Goal: Information Seeking & Learning: Learn about a topic

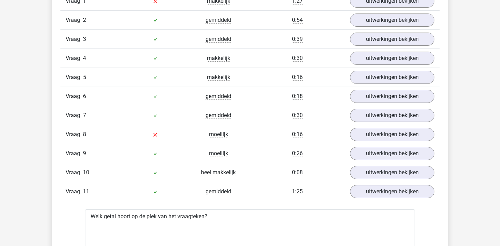
scroll to position [730, 0]
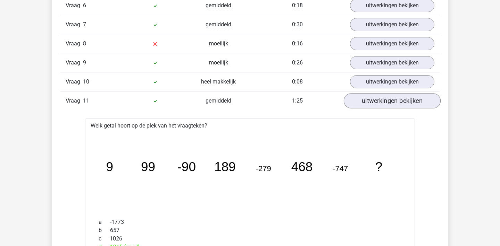
click at [403, 94] on link "uitwerkingen bekijken" at bounding box center [392, 100] width 97 height 15
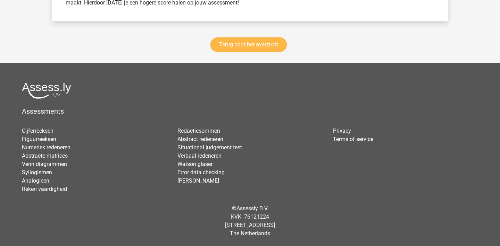
scroll to position [2201, 0]
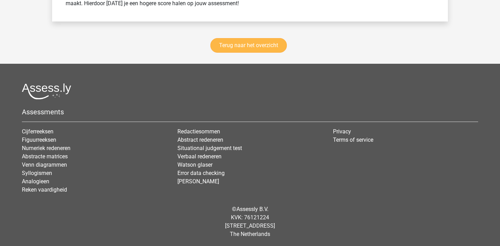
click at [234, 49] on link "Terug naar het overzicht" at bounding box center [248, 45] width 76 height 15
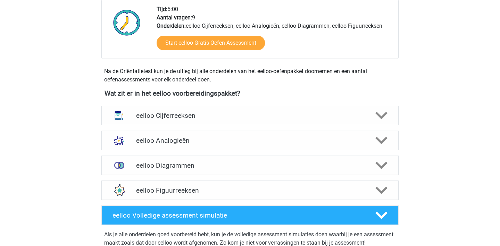
scroll to position [181, 0]
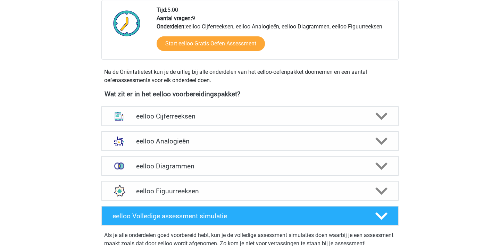
click at [368, 183] on div "eelloo Figuurreeksen" at bounding box center [249, 190] width 297 height 19
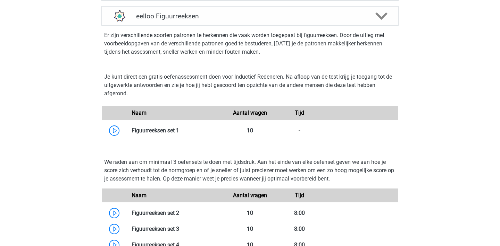
scroll to position [362, 0]
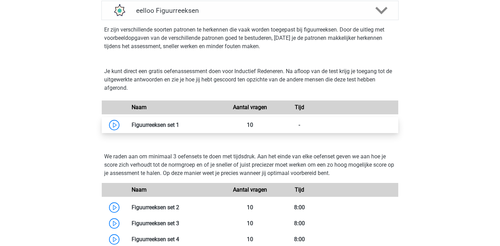
click at [179, 128] on link at bounding box center [179, 125] width 0 height 7
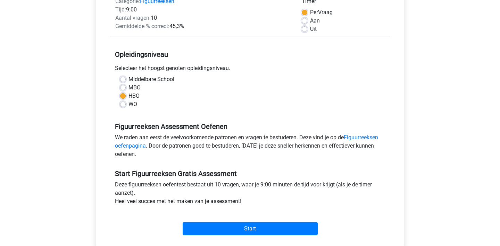
scroll to position [100, 0]
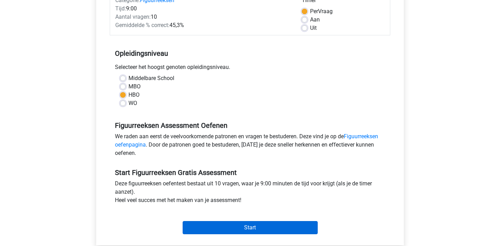
click at [271, 226] on input "Start" at bounding box center [250, 227] width 135 height 13
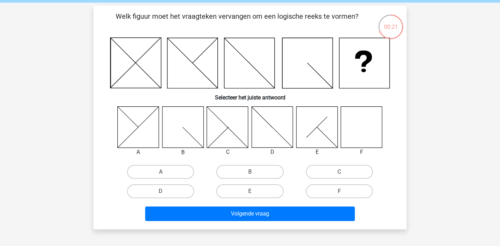
scroll to position [27, 0]
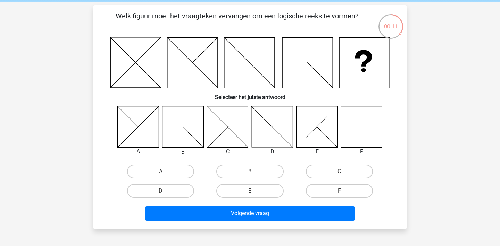
click at [366, 130] on icon at bounding box center [361, 126] width 41 height 41
click at [342, 196] on label "F" at bounding box center [339, 191] width 67 height 14
click at [342, 196] on input "F" at bounding box center [341, 193] width 5 height 5
radio input "true"
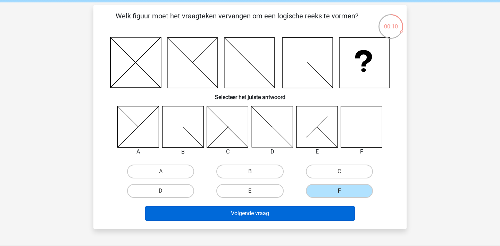
click at [335, 213] on button "Volgende vraag" at bounding box center [250, 213] width 210 height 15
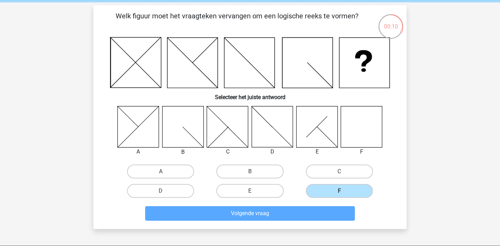
scroll to position [32, 0]
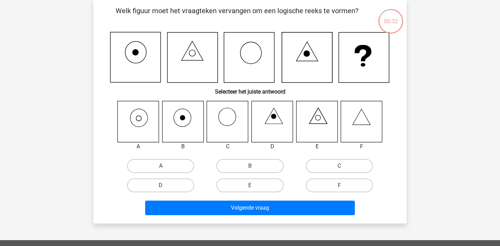
click at [142, 125] on icon at bounding box center [138, 121] width 41 height 41
click at [174, 166] on label "A" at bounding box center [160, 166] width 67 height 14
click at [165, 166] on input "A" at bounding box center [163, 168] width 5 height 5
radio input "true"
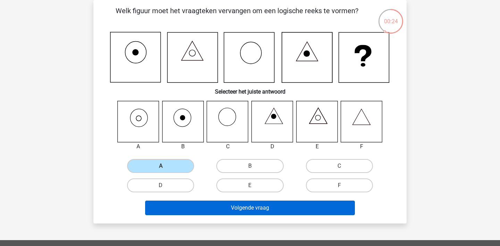
click at [339, 207] on button "Volgende vraag" at bounding box center [250, 208] width 210 height 15
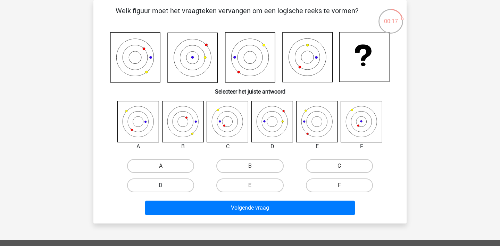
click at [185, 184] on label "D" at bounding box center [160, 186] width 67 height 14
click at [165, 186] on input "D" at bounding box center [163, 188] width 5 height 5
radio input "true"
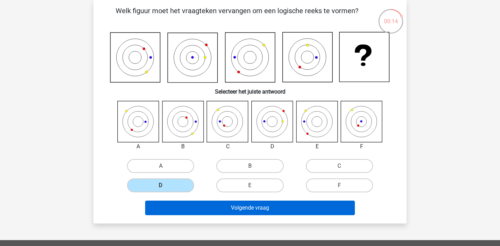
click at [216, 211] on button "Volgende vraag" at bounding box center [250, 208] width 210 height 15
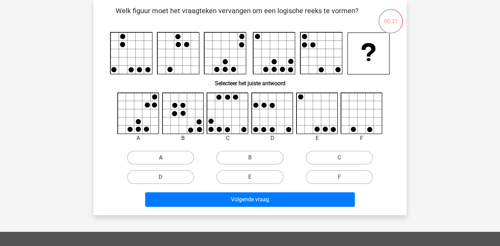
click at [177, 158] on label "A" at bounding box center [160, 158] width 67 height 14
click at [165, 158] on input "A" at bounding box center [163, 160] width 5 height 5
radio input "true"
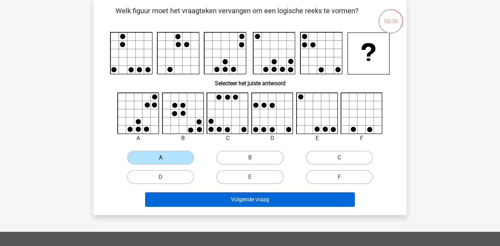
click at [276, 195] on button "Volgende vraag" at bounding box center [250, 200] width 210 height 15
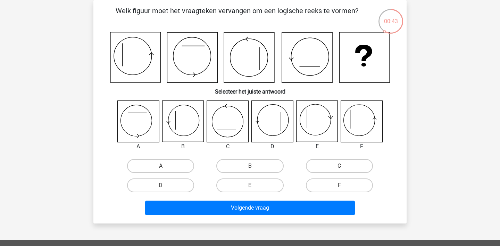
click at [371, 118] on icon at bounding box center [361, 121] width 41 height 41
click at [360, 185] on label "F" at bounding box center [339, 186] width 67 height 14
click at [344, 186] on input "F" at bounding box center [341, 188] width 5 height 5
radio input "true"
click at [306, 215] on div "Volgende vraag" at bounding box center [250, 209] width 268 height 17
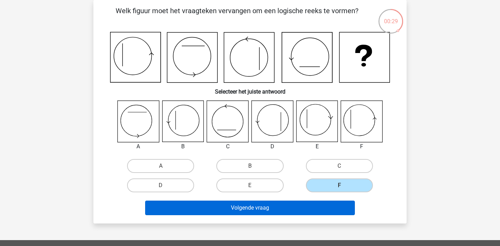
click at [310, 211] on button "Volgende vraag" at bounding box center [250, 208] width 210 height 15
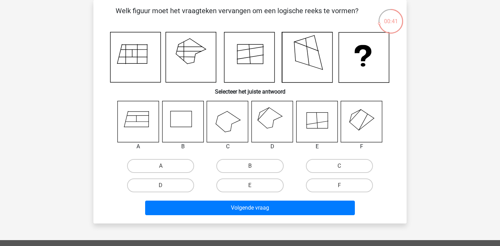
click at [275, 122] on icon at bounding box center [272, 121] width 41 height 41
click at [183, 184] on label "D" at bounding box center [160, 186] width 67 height 14
click at [165, 186] on input "D" at bounding box center [163, 188] width 5 height 5
radio input "true"
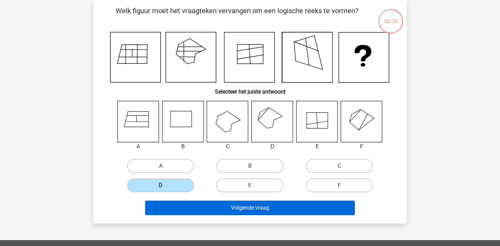
click at [292, 213] on button "Volgende vraag" at bounding box center [250, 208] width 210 height 15
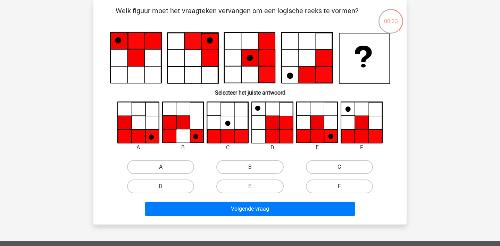
click at [336, 187] on label "F" at bounding box center [339, 187] width 67 height 14
click at [339, 187] on input "F" at bounding box center [341, 189] width 5 height 5
radio input "true"
click at [330, 223] on div "Welk figuur moet het vraagteken vervangen om een logische reeks te vormen?" at bounding box center [249, 112] width 313 height 225
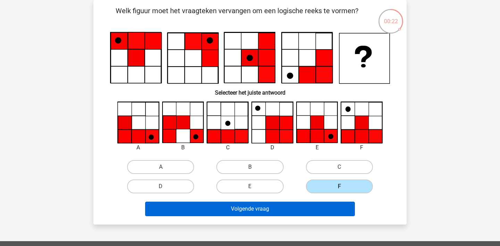
click at [336, 211] on button "Volgende vraag" at bounding box center [250, 209] width 210 height 15
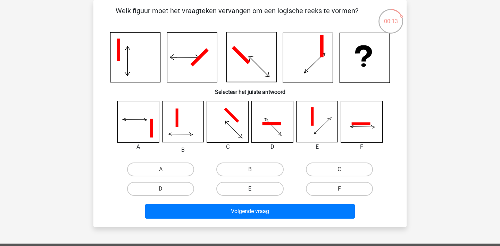
click at [228, 190] on label "E" at bounding box center [249, 189] width 67 height 14
click at [250, 190] on input "E" at bounding box center [252, 191] width 5 height 5
radio input "true"
click at [340, 157] on div "A B C" at bounding box center [249, 150] width 291 height 98
click at [340, 168] on label "C" at bounding box center [339, 170] width 67 height 14
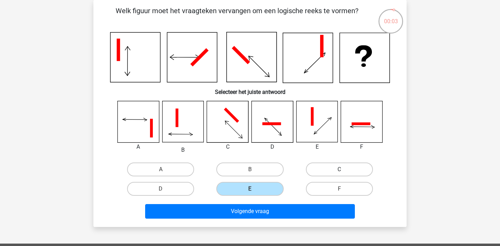
click at [340, 170] on input "C" at bounding box center [341, 172] width 5 height 5
radio input "true"
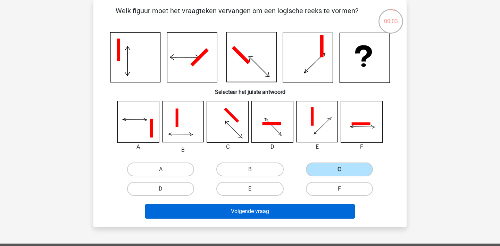
click at [296, 217] on button "Volgende vraag" at bounding box center [250, 211] width 210 height 15
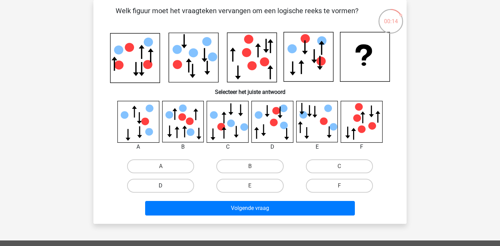
click at [184, 184] on label "D" at bounding box center [160, 186] width 67 height 14
click at [165, 186] on input "D" at bounding box center [163, 188] width 5 height 5
radio input "true"
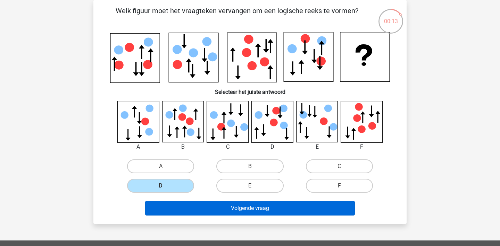
click at [234, 211] on button "Volgende vraag" at bounding box center [250, 208] width 210 height 15
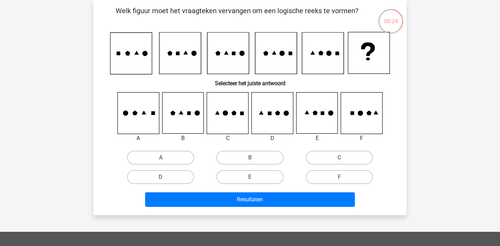
click at [343, 161] on input "C" at bounding box center [341, 160] width 5 height 5
radio input "true"
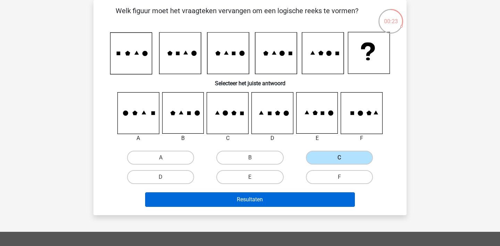
click at [305, 200] on button "Resultaten" at bounding box center [250, 200] width 210 height 15
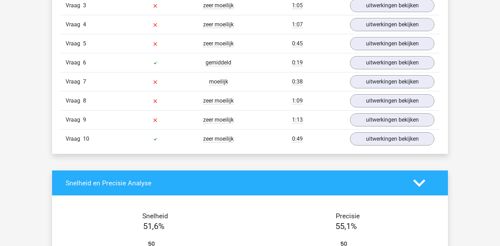
scroll to position [506, 0]
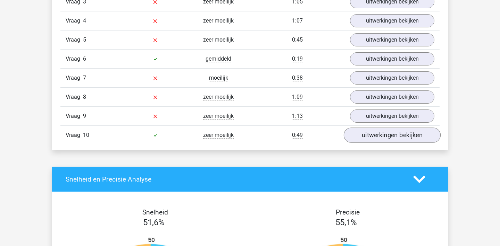
click at [427, 136] on link "uitwerkingen bekijken" at bounding box center [392, 135] width 97 height 15
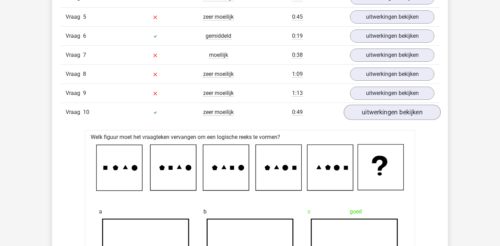
click at [410, 111] on link "uitwerkingen bekijken" at bounding box center [392, 112] width 97 height 15
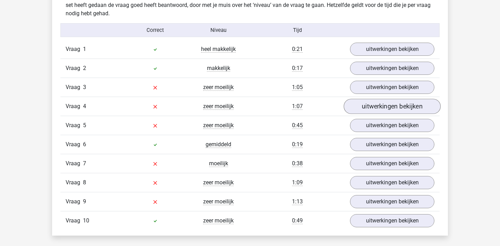
scroll to position [425, 0]
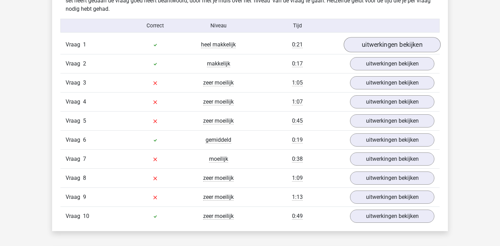
click at [387, 47] on link "uitwerkingen bekijken" at bounding box center [392, 44] width 97 height 15
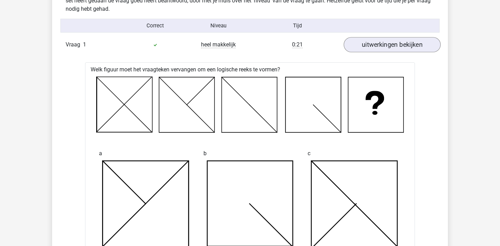
click at [387, 47] on link "uitwerkingen bekijken" at bounding box center [392, 44] width 97 height 15
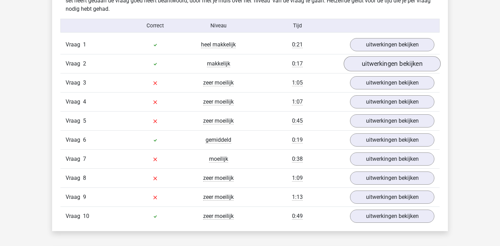
click at [383, 68] on link "uitwerkingen bekijken" at bounding box center [392, 63] width 97 height 15
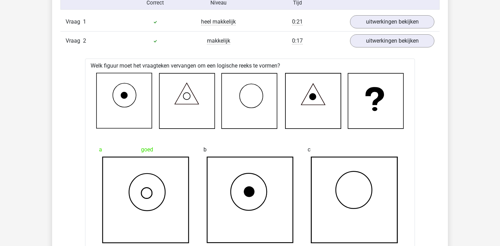
scroll to position [399, 0]
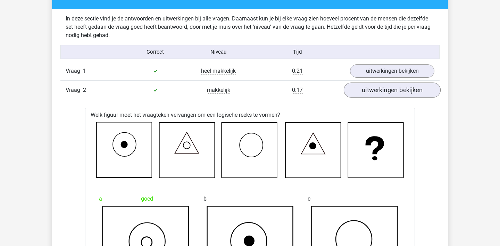
click at [403, 90] on link "uitwerkingen bekijken" at bounding box center [392, 90] width 97 height 15
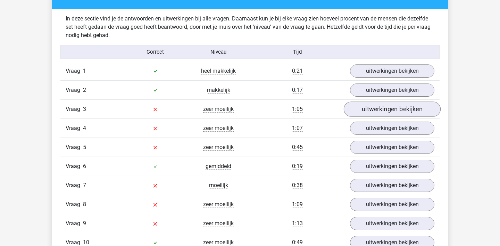
click at [401, 103] on link "uitwerkingen bekijken" at bounding box center [392, 109] width 97 height 15
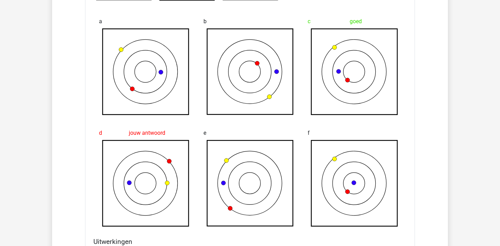
scroll to position [598, 0]
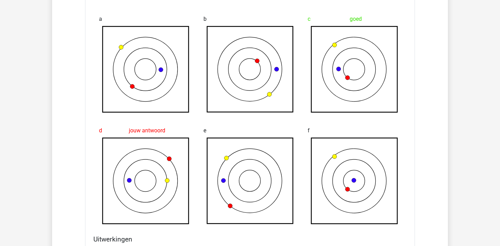
click at [341, 71] on icon at bounding box center [354, 69] width 86 height 86
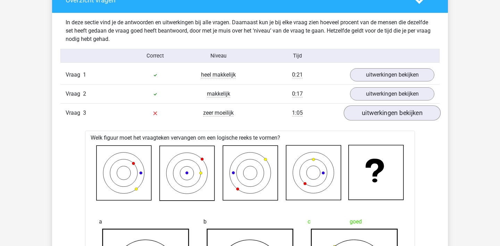
scroll to position [395, 0]
click at [369, 112] on link "uitwerkingen bekijken" at bounding box center [392, 112] width 97 height 15
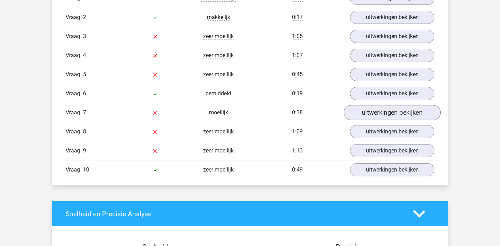
scroll to position [471, 0]
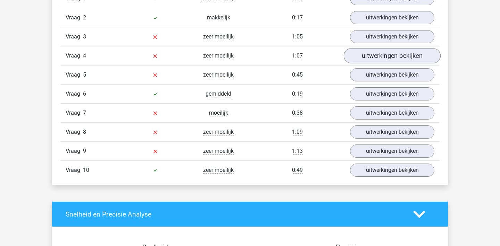
click at [371, 55] on link "uitwerkingen bekijken" at bounding box center [392, 55] width 97 height 15
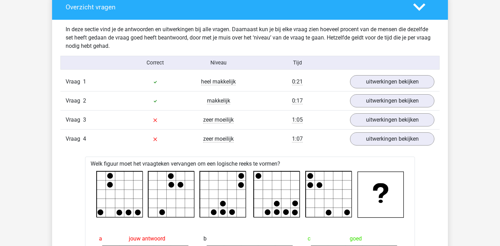
scroll to position [383, 0]
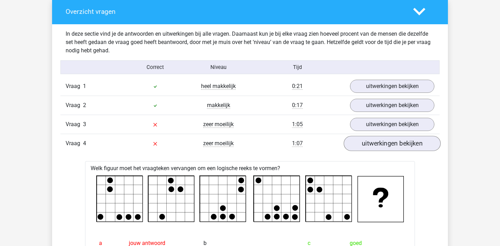
click at [435, 142] on link "uitwerkingen bekijken" at bounding box center [392, 143] width 97 height 15
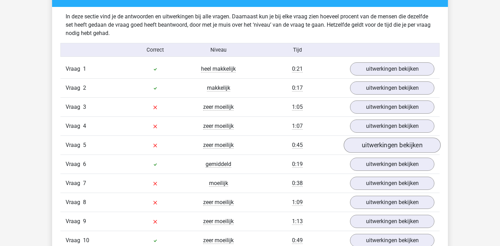
click at [432, 143] on link "uitwerkingen bekijken" at bounding box center [392, 145] width 97 height 15
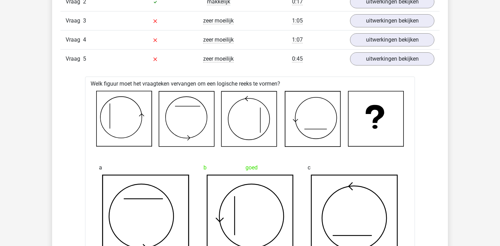
scroll to position [480, 0]
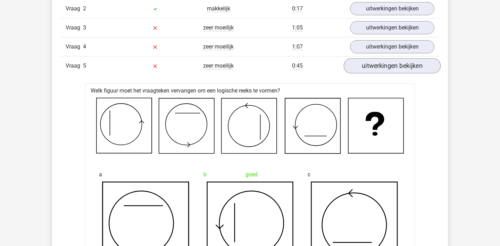
click at [407, 69] on link "uitwerkingen bekijken" at bounding box center [392, 65] width 97 height 15
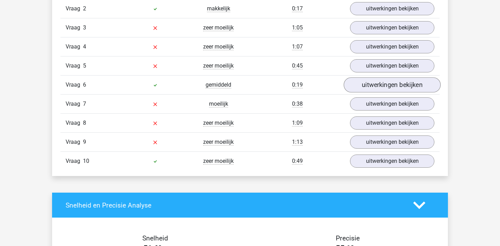
click at [404, 86] on link "uitwerkingen bekijken" at bounding box center [392, 84] width 97 height 15
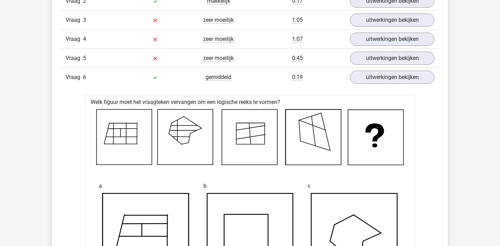
scroll to position [479, 0]
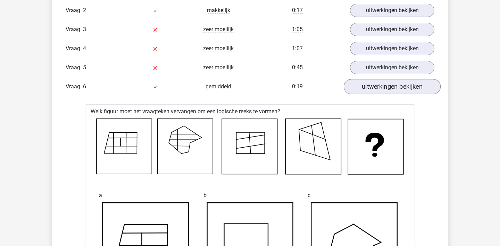
click at [407, 88] on link "uitwerkingen bekijken" at bounding box center [392, 86] width 97 height 15
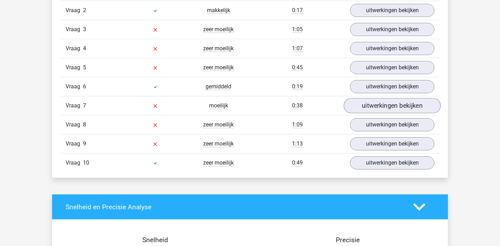
click at [403, 107] on link "uitwerkingen bekijken" at bounding box center [392, 105] width 97 height 15
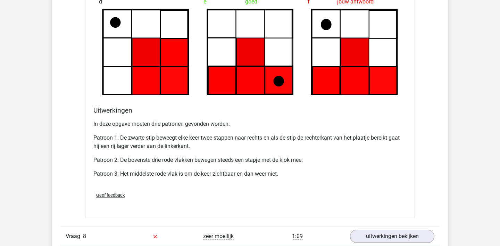
scroll to position [499, 0]
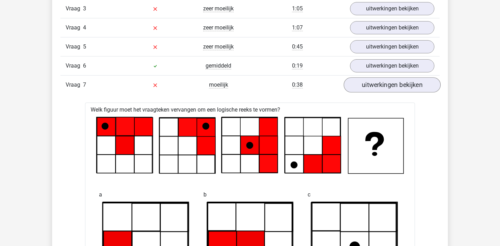
click at [417, 89] on link "uitwerkingen bekijken" at bounding box center [392, 84] width 97 height 15
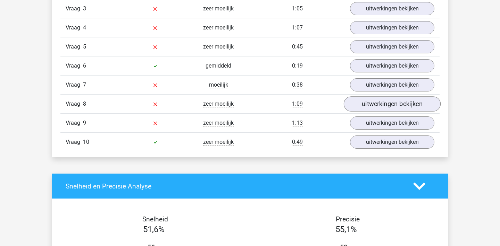
click at [414, 100] on link "uitwerkingen bekijken" at bounding box center [392, 103] width 97 height 15
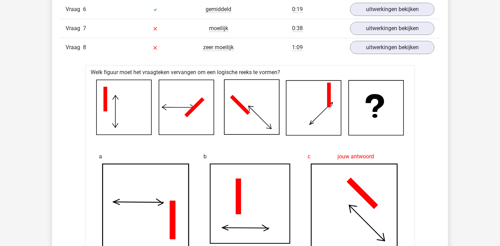
scroll to position [557, 0]
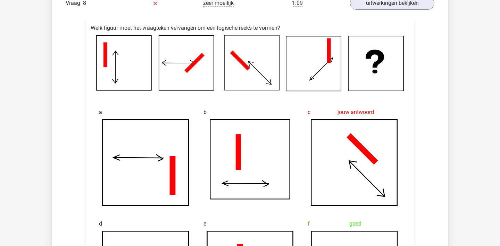
scroll to position [567, 0]
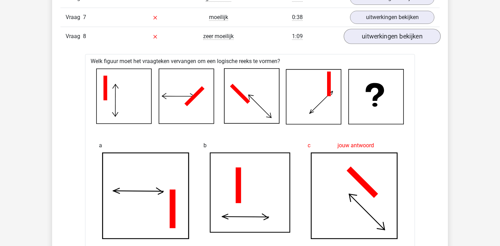
click at [399, 31] on link "uitwerkingen bekijken" at bounding box center [392, 36] width 97 height 15
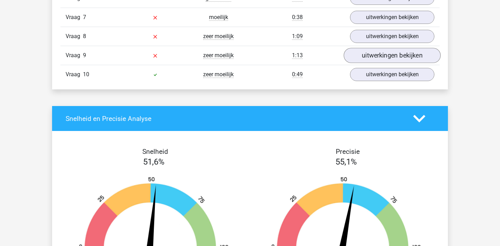
click at [399, 57] on link "uitwerkingen bekijken" at bounding box center [392, 55] width 97 height 15
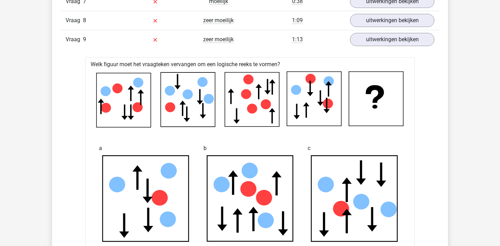
scroll to position [559, 0]
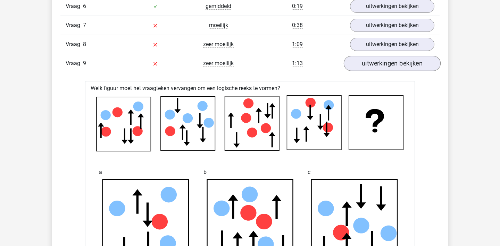
click at [402, 67] on link "uitwerkingen bekijken" at bounding box center [392, 63] width 97 height 15
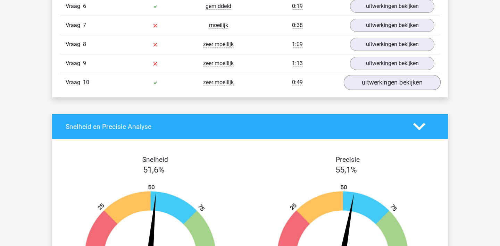
click at [403, 84] on link "uitwerkingen bekijken" at bounding box center [392, 82] width 97 height 15
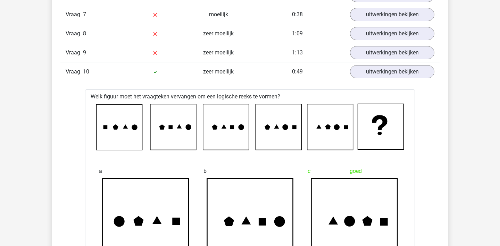
scroll to position [567, 0]
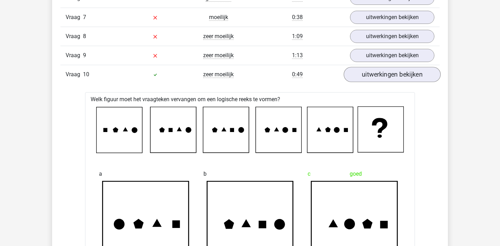
click at [405, 78] on link "uitwerkingen bekijken" at bounding box center [392, 74] width 97 height 15
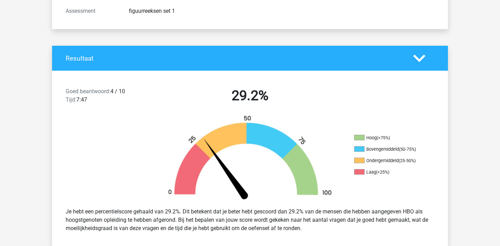
scroll to position [105, 0]
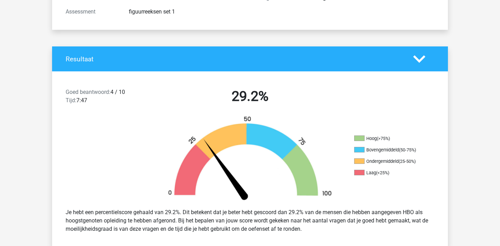
click at [422, 58] on polygon at bounding box center [419, 59] width 12 height 8
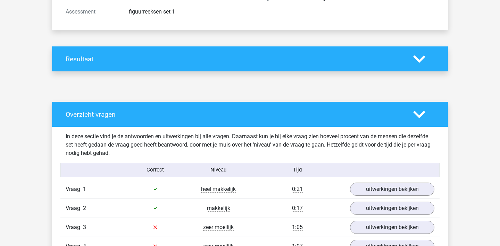
click at [426, 123] on div "Overzicht vragen" at bounding box center [250, 114] width 396 height 25
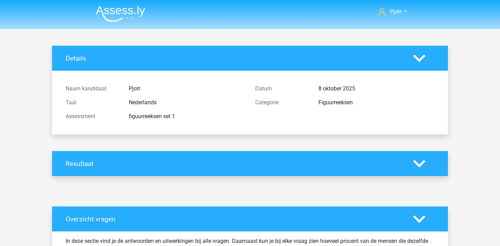
scroll to position [0, 0]
click at [417, 218] on icon at bounding box center [419, 219] width 12 height 12
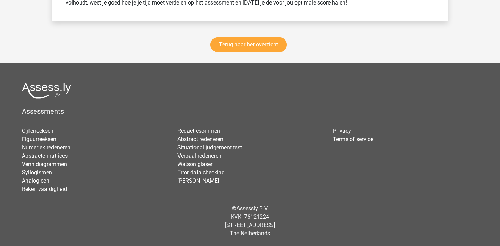
scroll to position [587, 0]
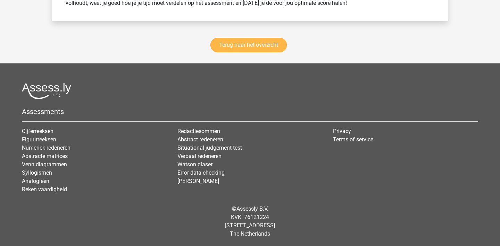
click at [244, 49] on link "Terug naar het overzicht" at bounding box center [248, 45] width 76 height 15
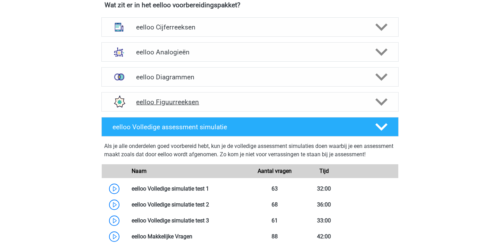
click at [272, 106] on div "eelloo Figuurreeksen" at bounding box center [249, 101] width 297 height 19
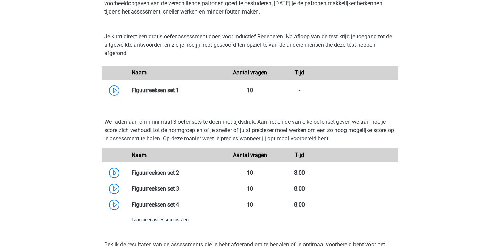
scroll to position [397, 0]
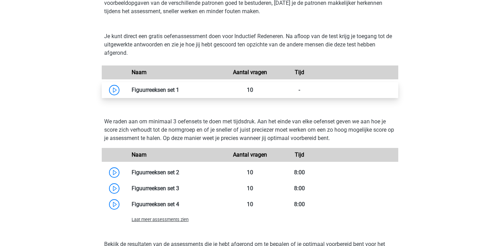
click at [179, 89] on link at bounding box center [179, 90] width 0 height 7
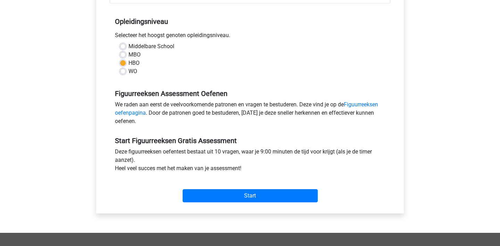
scroll to position [132, 0]
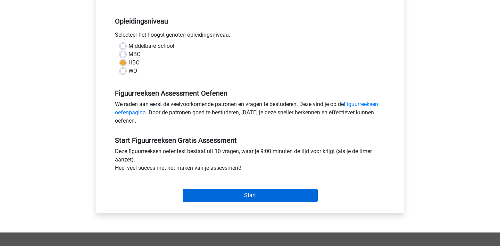
click at [278, 192] on input "Start" at bounding box center [250, 195] width 135 height 13
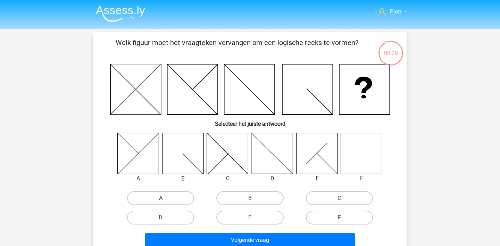
click at [341, 219] on input "F" at bounding box center [341, 220] width 5 height 5
radio input "true"
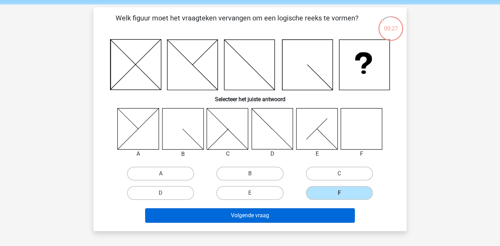
click at [320, 215] on button "Volgende vraag" at bounding box center [250, 216] width 210 height 15
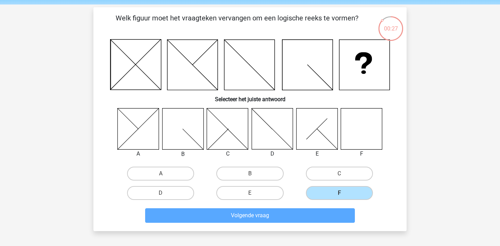
scroll to position [32, 0]
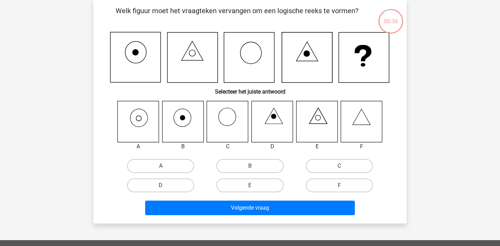
click at [142, 121] on icon at bounding box center [138, 121] width 41 height 41
click at [159, 164] on label "A" at bounding box center [160, 166] width 67 height 14
click at [161, 166] on input "A" at bounding box center [163, 168] width 5 height 5
radio input "true"
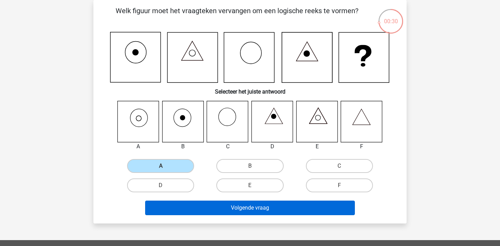
click at [253, 209] on button "Volgende vraag" at bounding box center [250, 208] width 210 height 15
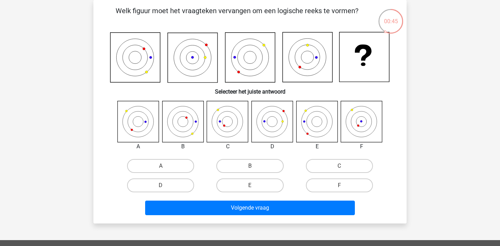
click at [133, 58] on icon at bounding box center [135, 58] width 50 height 50
click at [127, 57] on icon at bounding box center [135, 58] width 50 height 50
click at [126, 56] on icon at bounding box center [135, 58] width 50 height 50
click at [131, 62] on icon at bounding box center [135, 57] width 12 height 12
click at [219, 109] on icon at bounding box center [218, 110] width 2 height 2
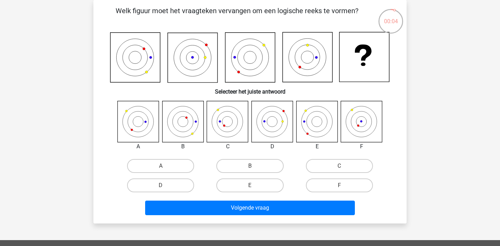
click at [297, 169] on div "C" at bounding box center [339, 166] width 84 height 14
click at [318, 169] on label "C" at bounding box center [339, 166] width 67 height 14
click at [339, 169] on input "C" at bounding box center [341, 168] width 5 height 5
radio input "true"
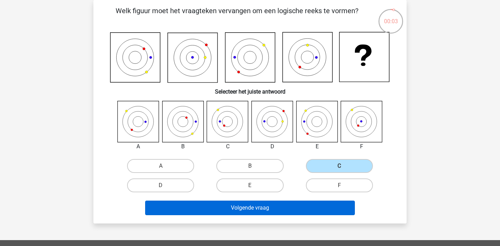
click at [292, 206] on button "Volgende vraag" at bounding box center [250, 208] width 210 height 15
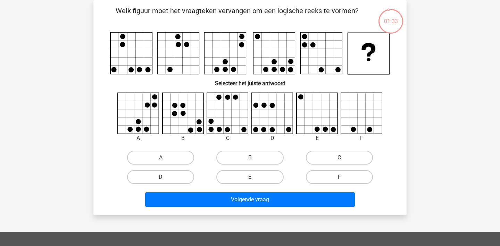
click at [177, 71] on rect at bounding box center [179, 54] width 42 height 42
click at [318, 153] on label "C" at bounding box center [339, 158] width 67 height 14
click at [339, 158] on input "C" at bounding box center [341, 160] width 5 height 5
radio input "true"
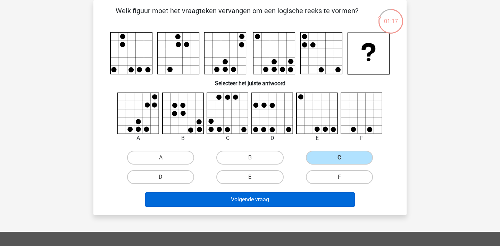
click at [287, 206] on button "Volgende vraag" at bounding box center [250, 200] width 210 height 15
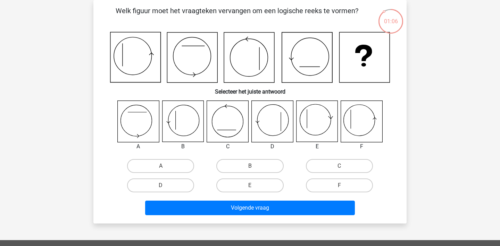
click at [123, 55] on icon at bounding box center [135, 57] width 50 height 50
click at [124, 51] on icon at bounding box center [135, 57] width 50 height 50
click at [115, 54] on icon at bounding box center [135, 57] width 50 height 50
click at [190, 131] on icon at bounding box center [182, 121] width 41 height 41
click at [228, 168] on label "B" at bounding box center [249, 166] width 67 height 14
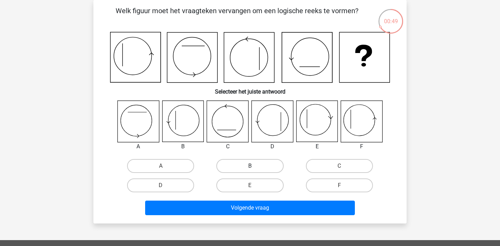
click at [250, 168] on input "B" at bounding box center [252, 168] width 5 height 5
radio input "true"
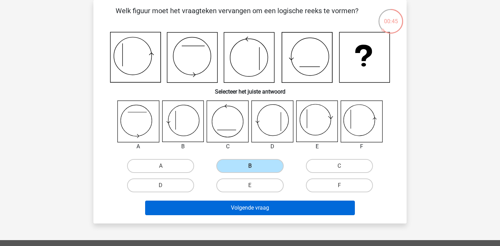
click at [301, 212] on button "Volgende vraag" at bounding box center [250, 208] width 210 height 15
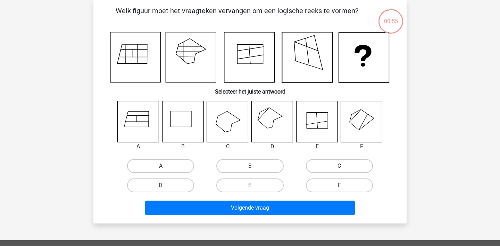
click at [280, 117] on icon at bounding box center [278, 118] width 9 height 4
click at [180, 184] on label "D" at bounding box center [160, 186] width 67 height 14
click at [165, 186] on input "D" at bounding box center [163, 188] width 5 height 5
radio input "true"
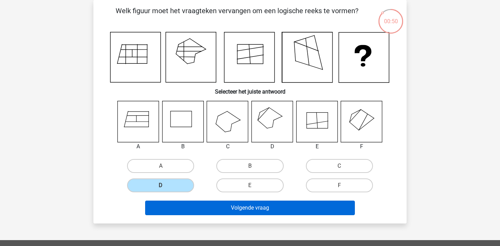
click at [232, 202] on button "Volgende vraag" at bounding box center [250, 208] width 210 height 15
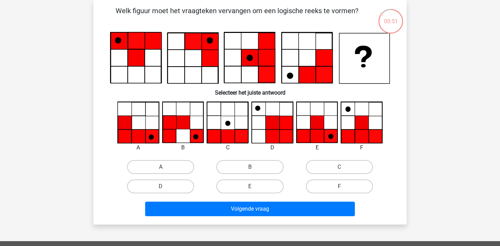
click at [382, 143] on icon at bounding box center [375, 137] width 13 height 14
drag, startPoint x: 118, startPoint y: 42, endPoint x: 141, endPoint y: 42, distance: 23.2
click at [126, 42] on icon at bounding box center [250, 58] width 280 height 52
click at [321, 138] on icon at bounding box center [317, 137] width 14 height 14
click at [225, 186] on label "E" at bounding box center [249, 187] width 67 height 14
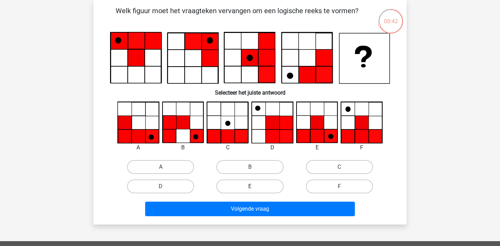
click at [250, 187] on input "E" at bounding box center [252, 189] width 5 height 5
radio input "true"
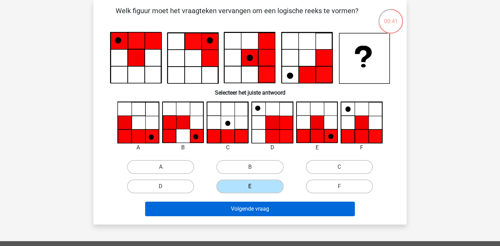
click at [266, 205] on button "Volgende vraag" at bounding box center [250, 209] width 210 height 15
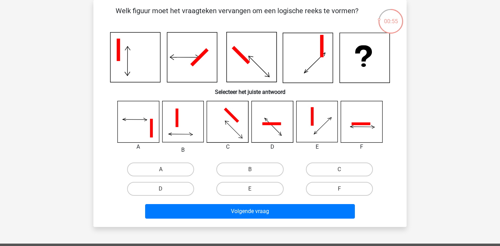
drag, startPoint x: 122, startPoint y: 60, endPoint x: 92, endPoint y: 41, distance: 36.7
click at [92, 41] on div "00:55 Vraag 8 van de 10 Categorie: figuurreeksen set 1 Welk figuur moet het vra…" at bounding box center [250, 113] width 324 height 227
click at [132, 59] on icon at bounding box center [135, 58] width 50 height 50
click at [324, 187] on label "F" at bounding box center [339, 189] width 67 height 14
click at [339, 189] on input "F" at bounding box center [341, 191] width 5 height 5
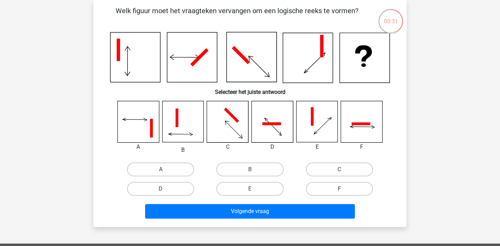
radio input "true"
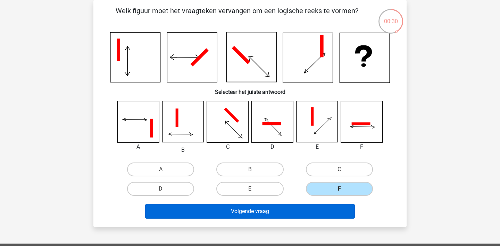
click at [314, 205] on button "Volgende vraag" at bounding box center [250, 211] width 210 height 15
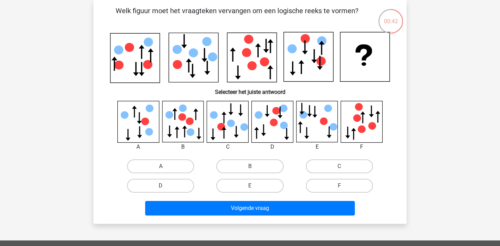
click at [251, 187] on input "E" at bounding box center [252, 188] width 5 height 5
radio input "true"
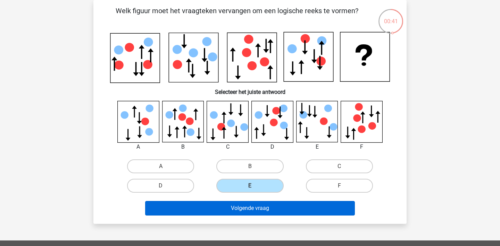
click at [272, 209] on button "Volgende vraag" at bounding box center [250, 208] width 210 height 15
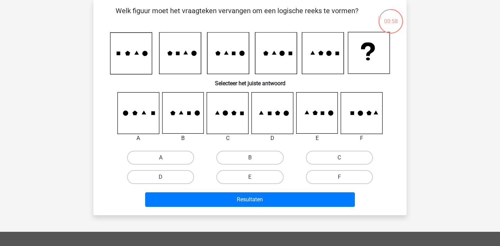
click at [192, 54] on icon at bounding box center [193, 53] width 5 height 5
click at [234, 125] on icon at bounding box center [227, 113] width 41 height 41
click at [323, 157] on label "C" at bounding box center [339, 158] width 67 height 14
click at [339, 158] on input "C" at bounding box center [341, 160] width 5 height 5
radio input "true"
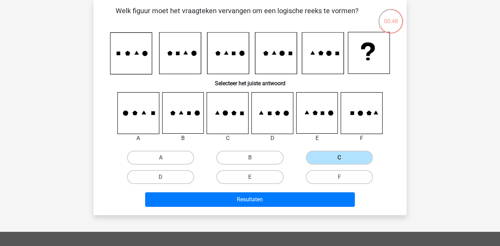
click at [269, 210] on div "Welk figuur moet het vraagteken vervangen om een logische reeks te vormen? Sele…" at bounding box center [249, 107] width 313 height 215
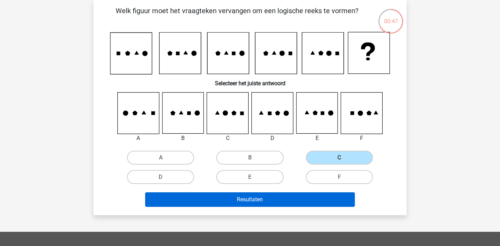
click at [280, 200] on button "Resultaten" at bounding box center [250, 200] width 210 height 15
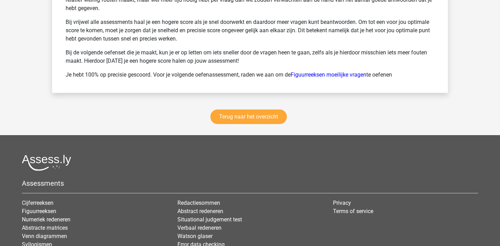
scroll to position [963, 0]
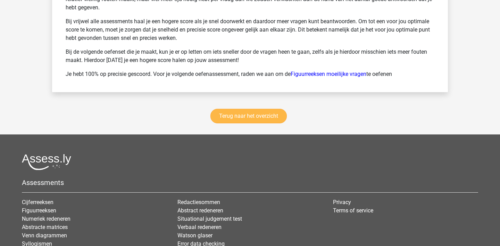
click at [274, 112] on link "Terug naar het overzicht" at bounding box center [248, 116] width 76 height 15
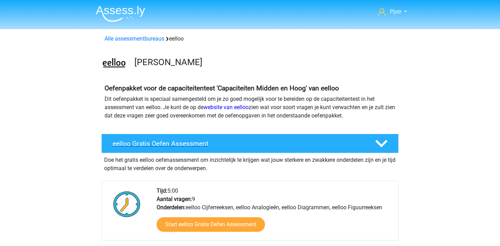
click at [381, 141] on icon at bounding box center [381, 144] width 12 height 12
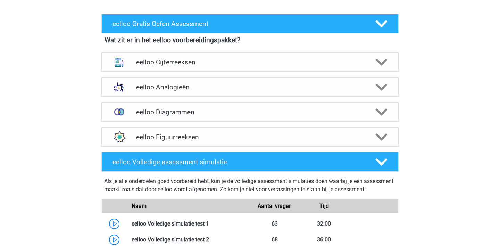
scroll to position [122, 0]
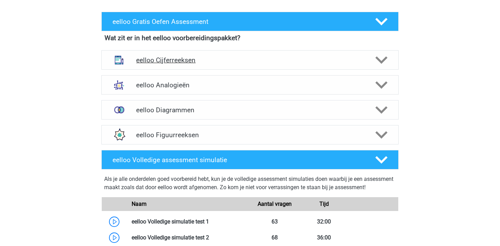
click at [376, 59] on polygon at bounding box center [381, 61] width 12 height 8
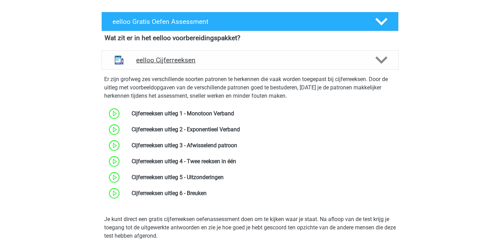
click at [376, 59] on polygon at bounding box center [381, 61] width 12 height 8
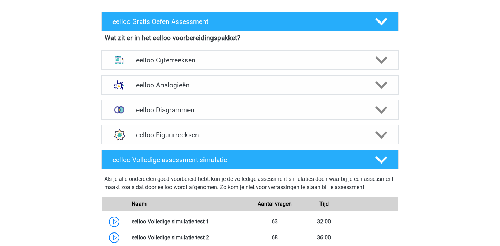
click at [377, 81] on icon at bounding box center [381, 85] width 12 height 12
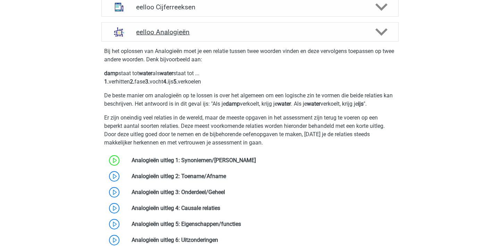
scroll to position [182, 0]
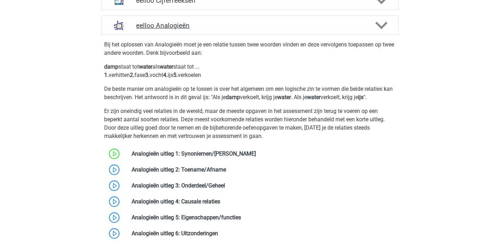
click at [382, 25] on icon at bounding box center [381, 25] width 12 height 12
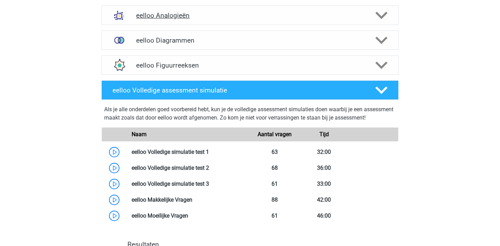
scroll to position [203, 0]
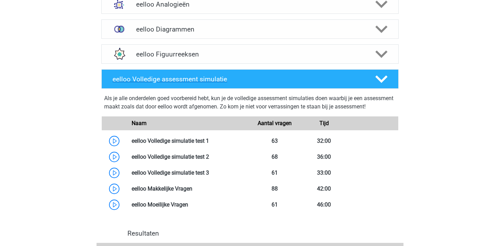
click at [377, 78] on polygon at bounding box center [381, 80] width 12 height 8
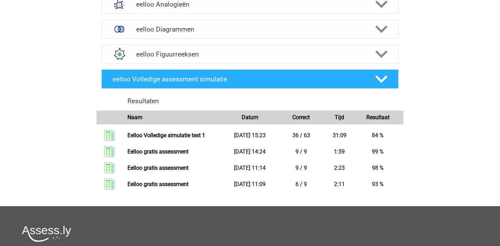
click at [429, 91] on div "Pjotr [EMAIL_ADDRESS][DOMAIN_NAME] Nederlands" at bounding box center [250, 93] width 500 height 593
